Goal: Task Accomplishment & Management: Complete application form

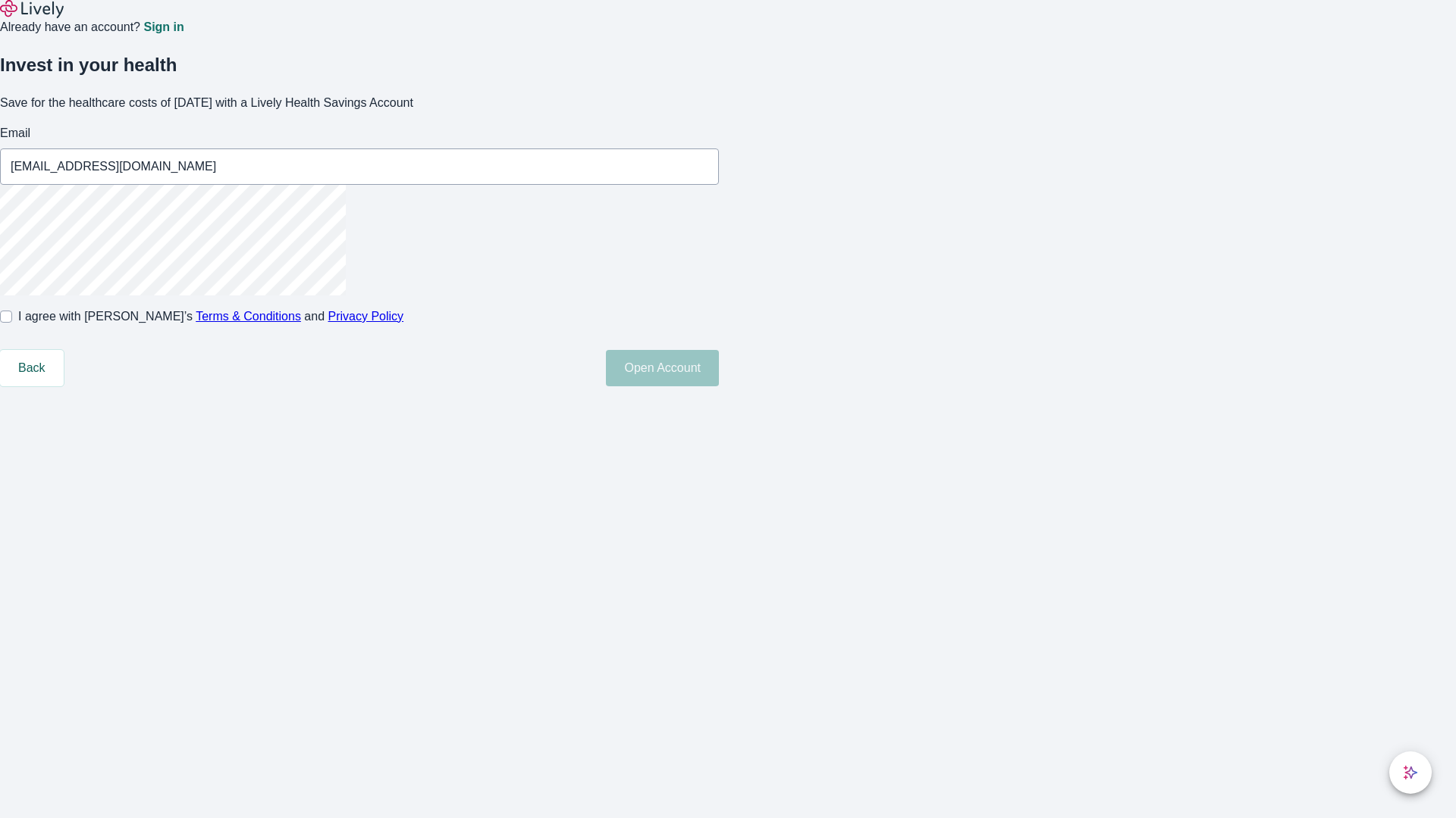
click at [12, 323] on input "I agree with Lively’s Terms & Conditions and Privacy Policy" at bounding box center [6, 316] width 12 height 12
checkbox input "true"
click at [719, 387] on button "Open Account" at bounding box center [662, 368] width 113 height 37
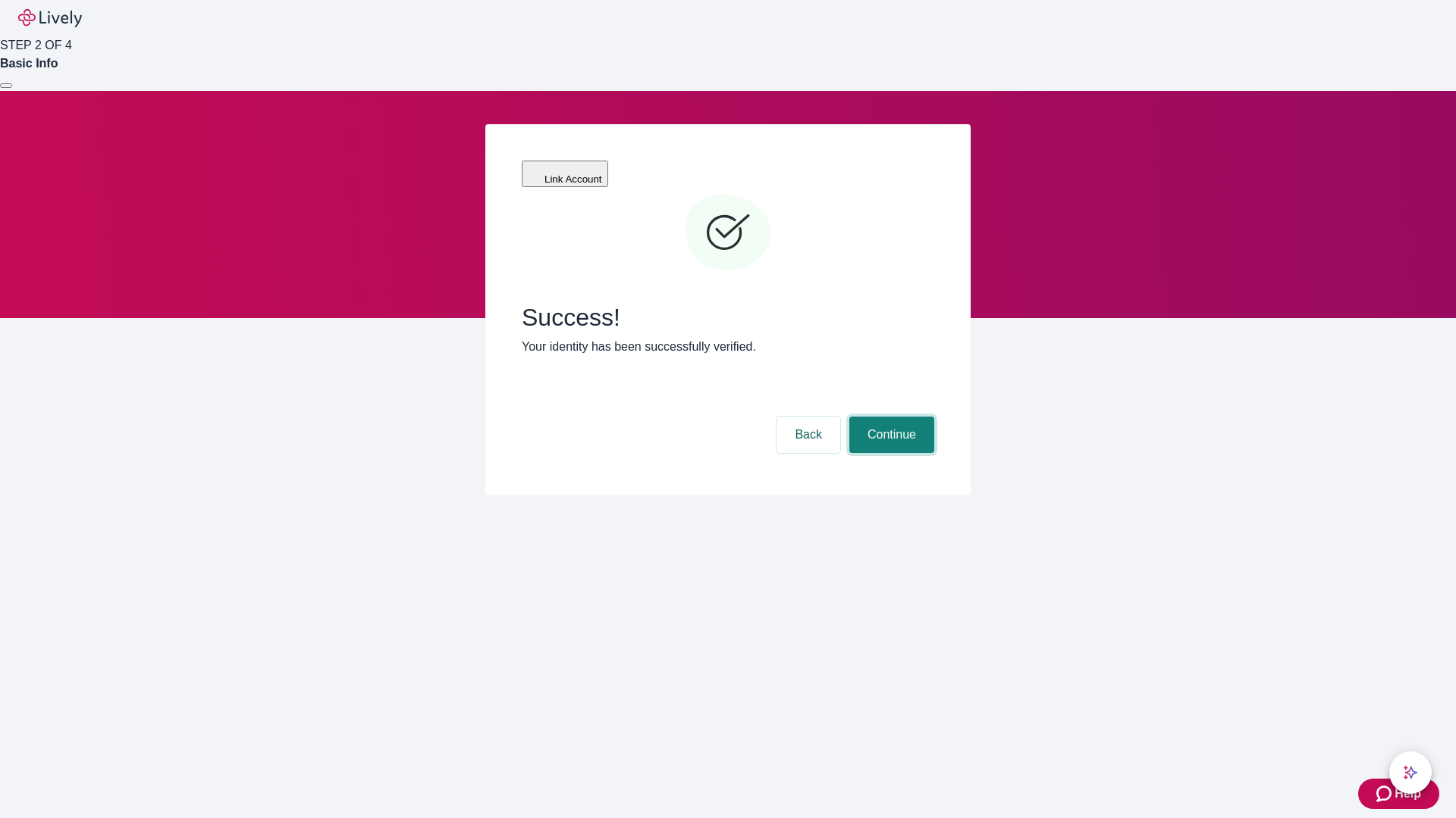
click at [889, 416] on button "Continue" at bounding box center [892, 435] width 85 height 37
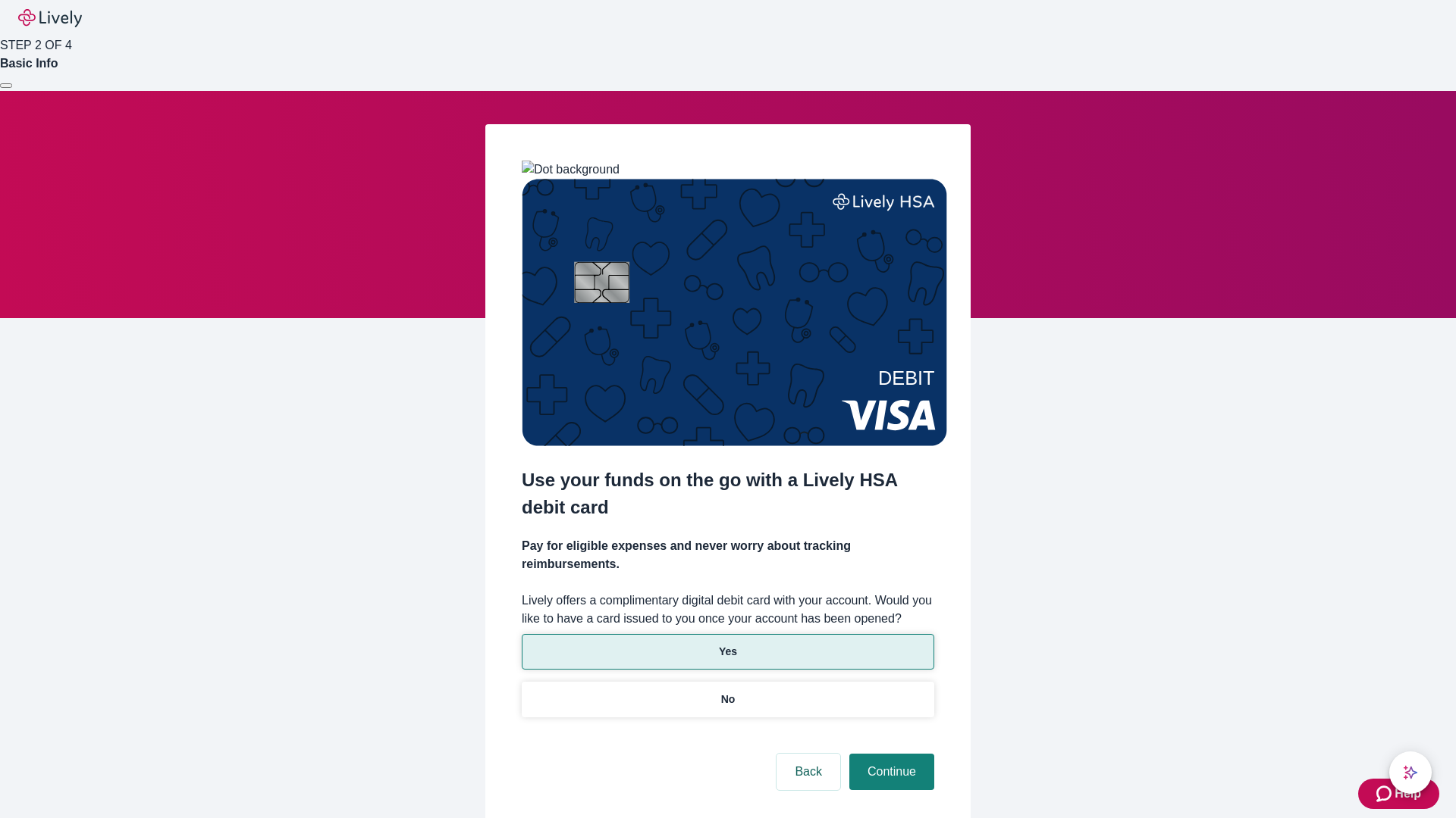
click at [727, 644] on p "Yes" at bounding box center [728, 651] width 18 height 16
click at [889, 754] on button "Continue" at bounding box center [892, 772] width 85 height 37
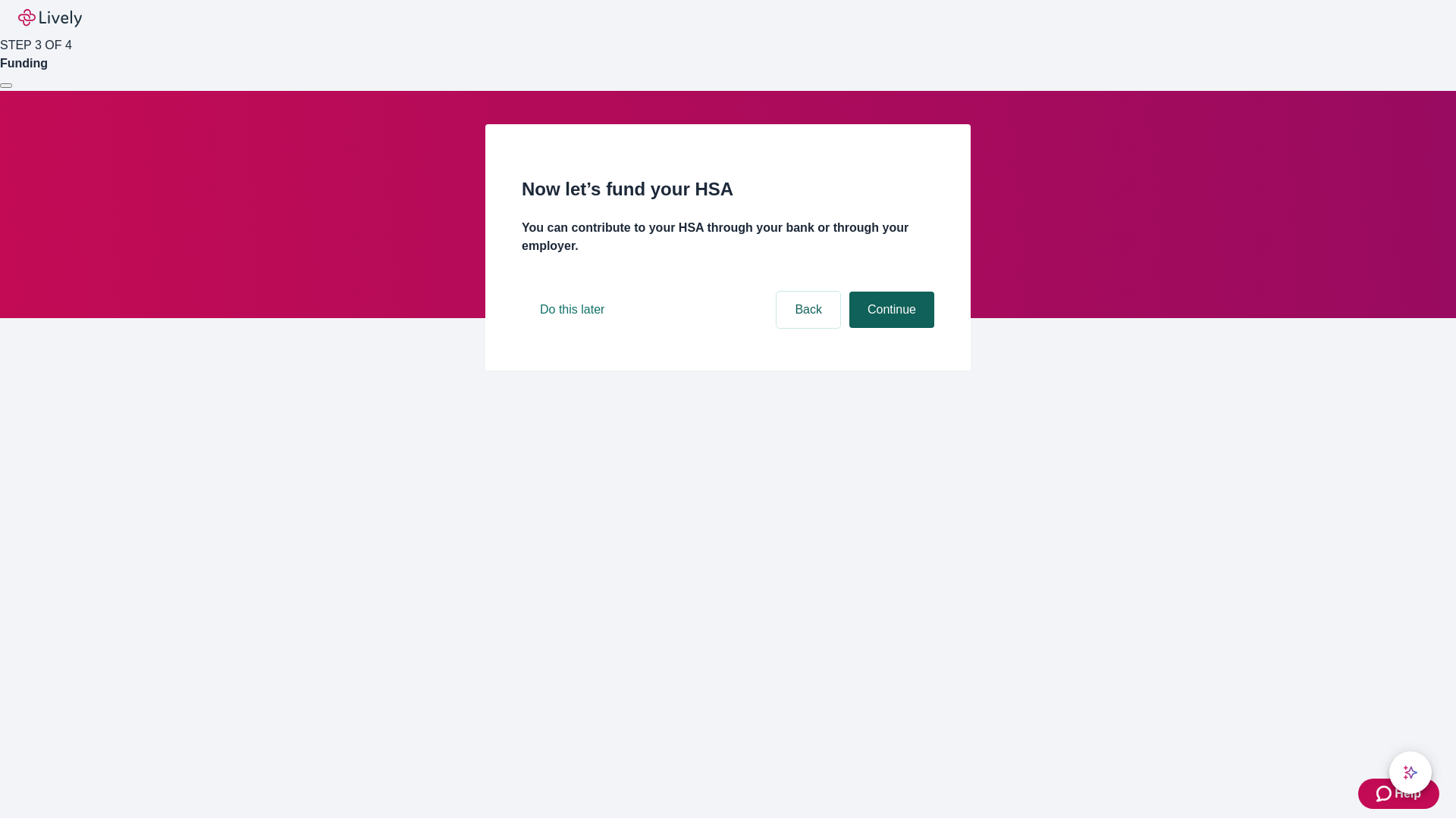
click at [889, 328] on button "Continue" at bounding box center [892, 310] width 85 height 37
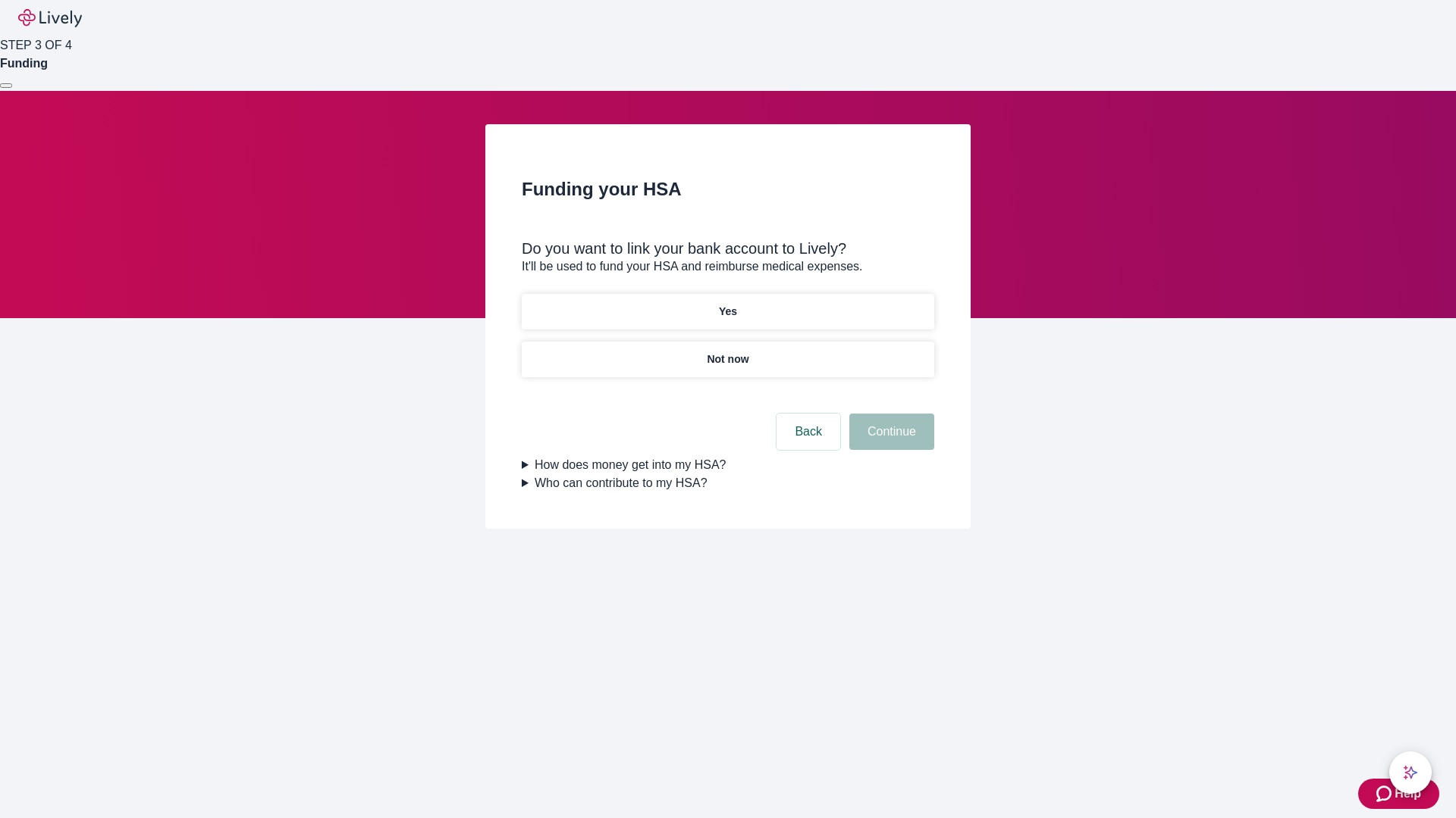
click at [727, 352] on p "Not now" at bounding box center [727, 359] width 42 height 16
click at [889, 441] on button "Continue" at bounding box center [892, 432] width 85 height 37
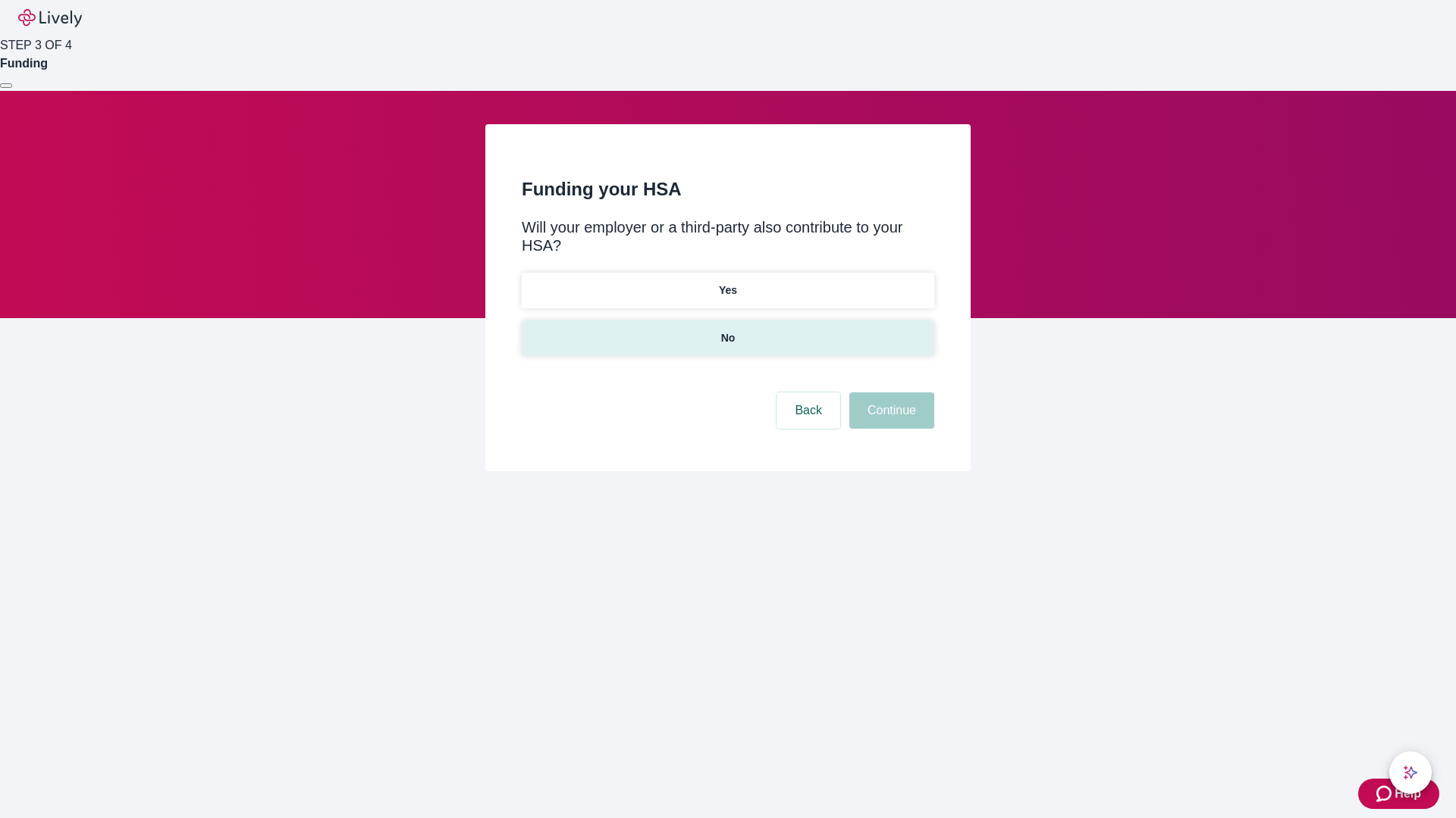
click at [727, 330] on p "No" at bounding box center [728, 338] width 14 height 16
click at [889, 392] on button "Continue" at bounding box center [892, 411] width 85 height 37
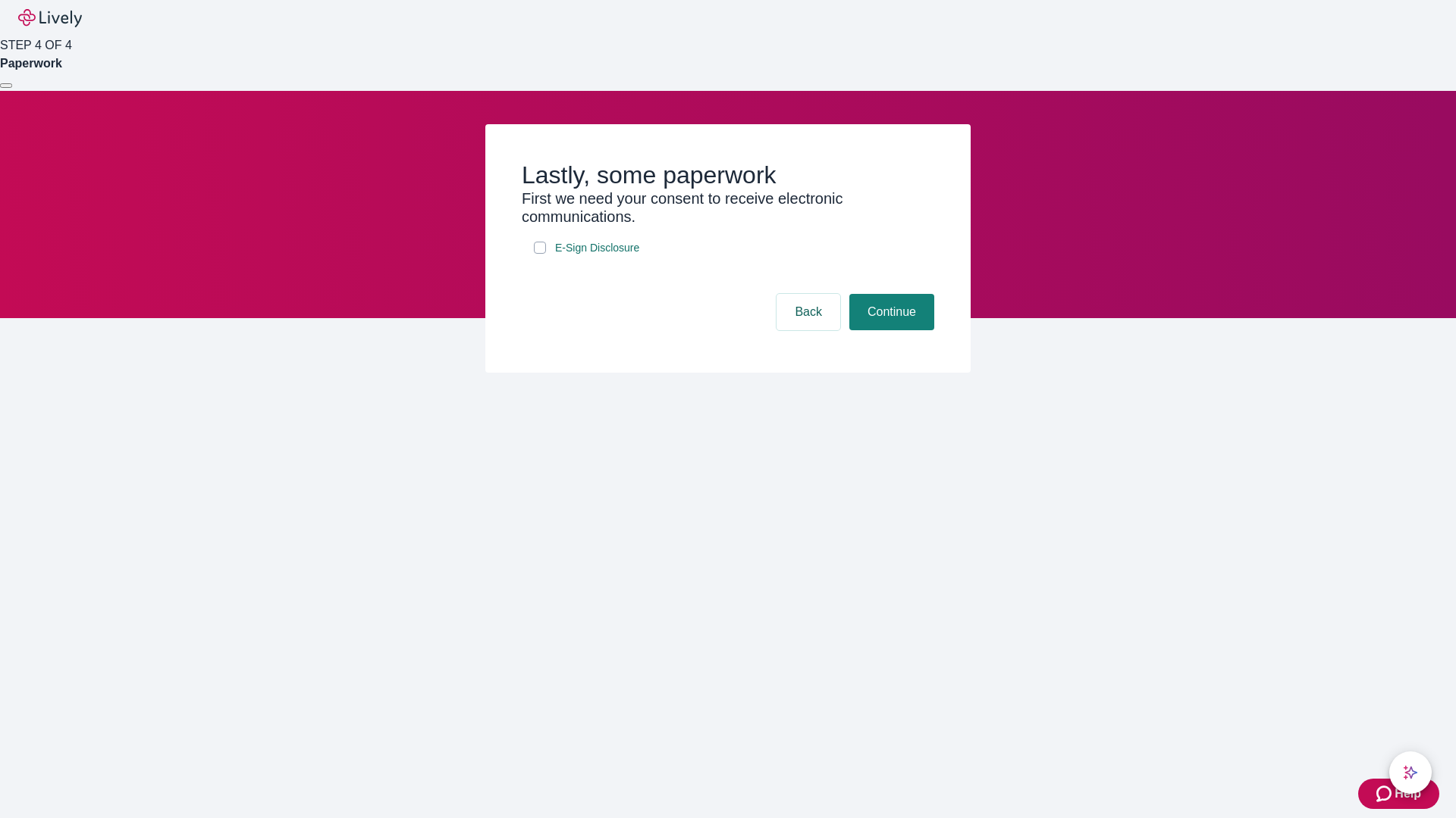
click at [540, 254] on input "E-Sign Disclosure" at bounding box center [540, 247] width 12 height 12
checkbox input "true"
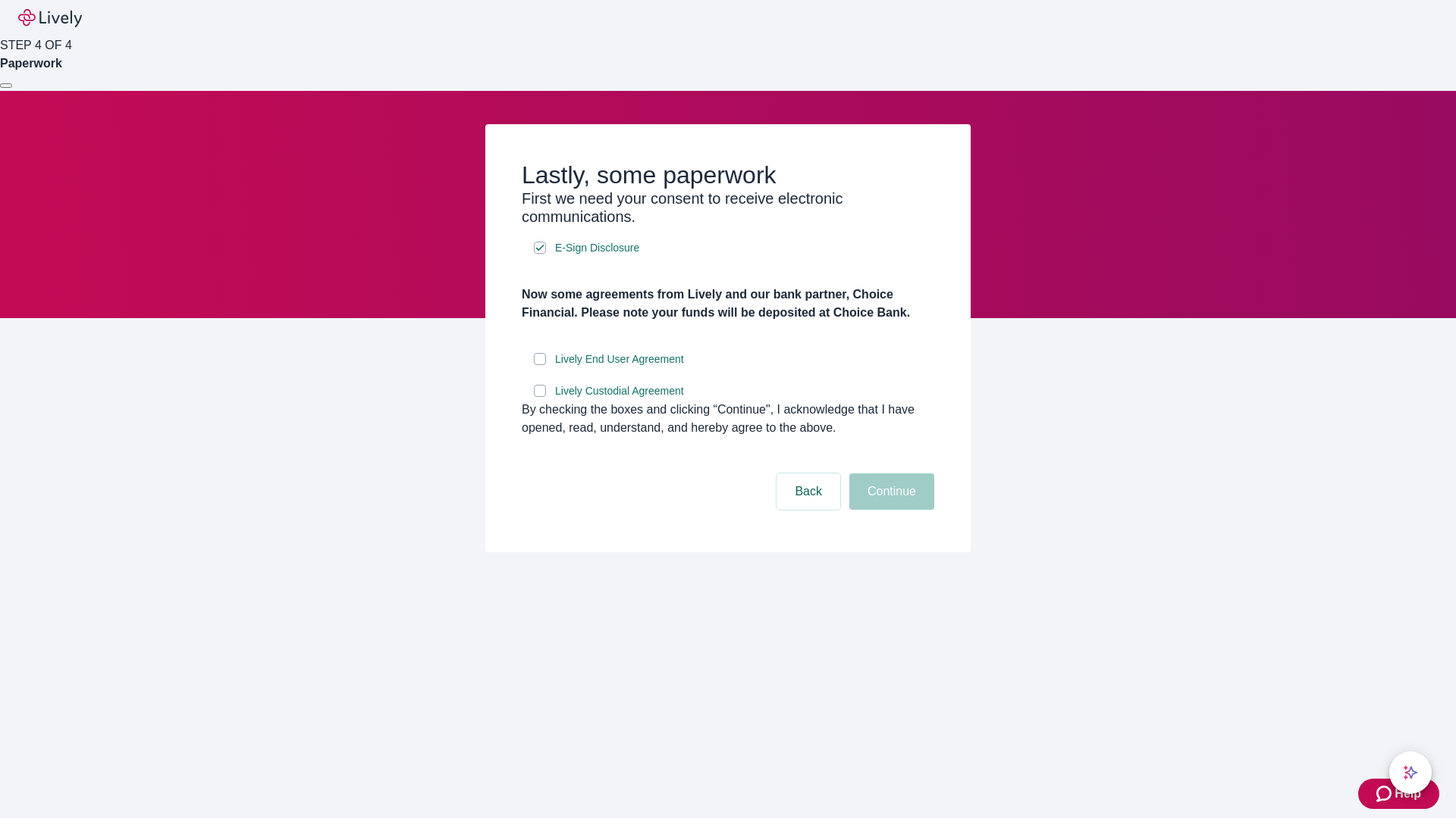
click at [540, 365] on input "Lively End User Agreement" at bounding box center [540, 359] width 12 height 12
checkbox input "true"
click at [540, 397] on input "Lively Custodial Agreement" at bounding box center [540, 391] width 12 height 12
checkbox input "true"
click at [889, 510] on button "Continue" at bounding box center [892, 492] width 85 height 37
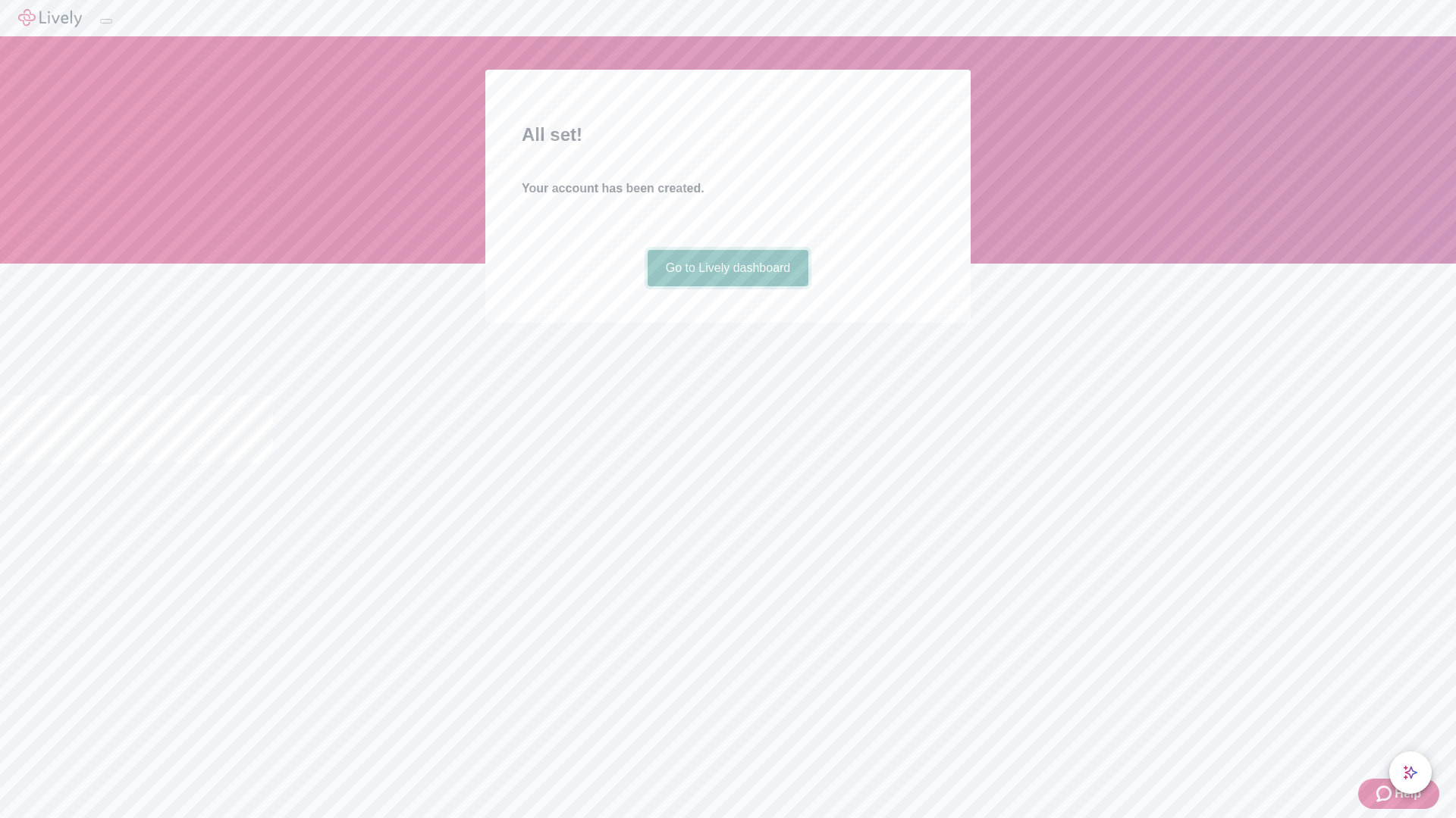
click at [727, 286] on link "Go to Lively dashboard" at bounding box center [728, 268] width 162 height 37
